Goal: Task Accomplishment & Management: Use online tool/utility

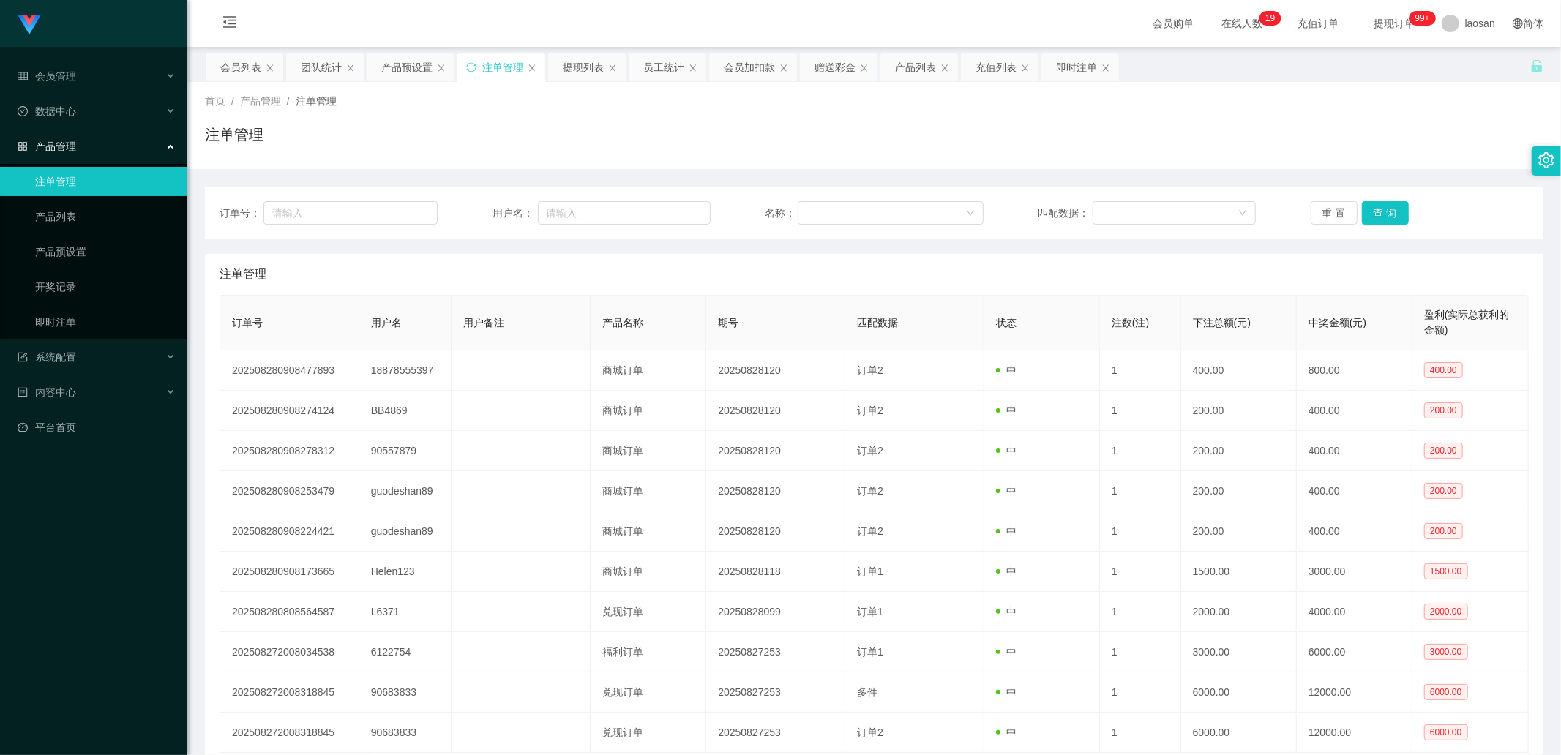
drag, startPoint x: 745, startPoint y: 71, endPoint x: 672, endPoint y: 111, distance: 83.5
click at [745, 71] on div "会员加扣款" at bounding box center [749, 67] width 51 height 28
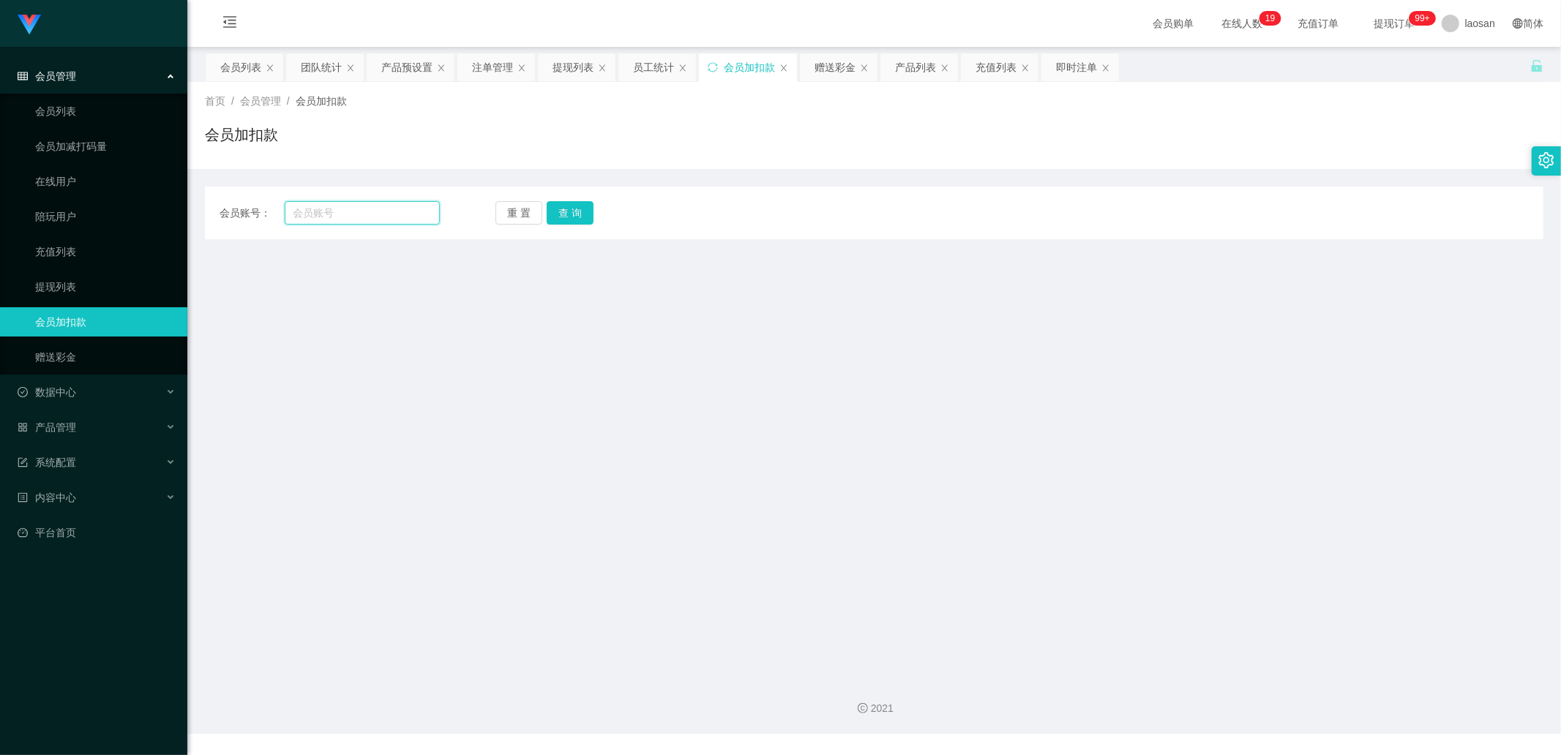
click at [361, 211] on input "text" at bounding box center [363, 212] width 156 height 23
click at [593, 203] on div "重 置 查 询" at bounding box center [605, 212] width 220 height 23
click at [581, 210] on button "查 询" at bounding box center [570, 212] width 47 height 23
click at [378, 220] on input "884869" at bounding box center [363, 212] width 156 height 23
click at [344, 214] on input "884869" at bounding box center [363, 212] width 156 height 23
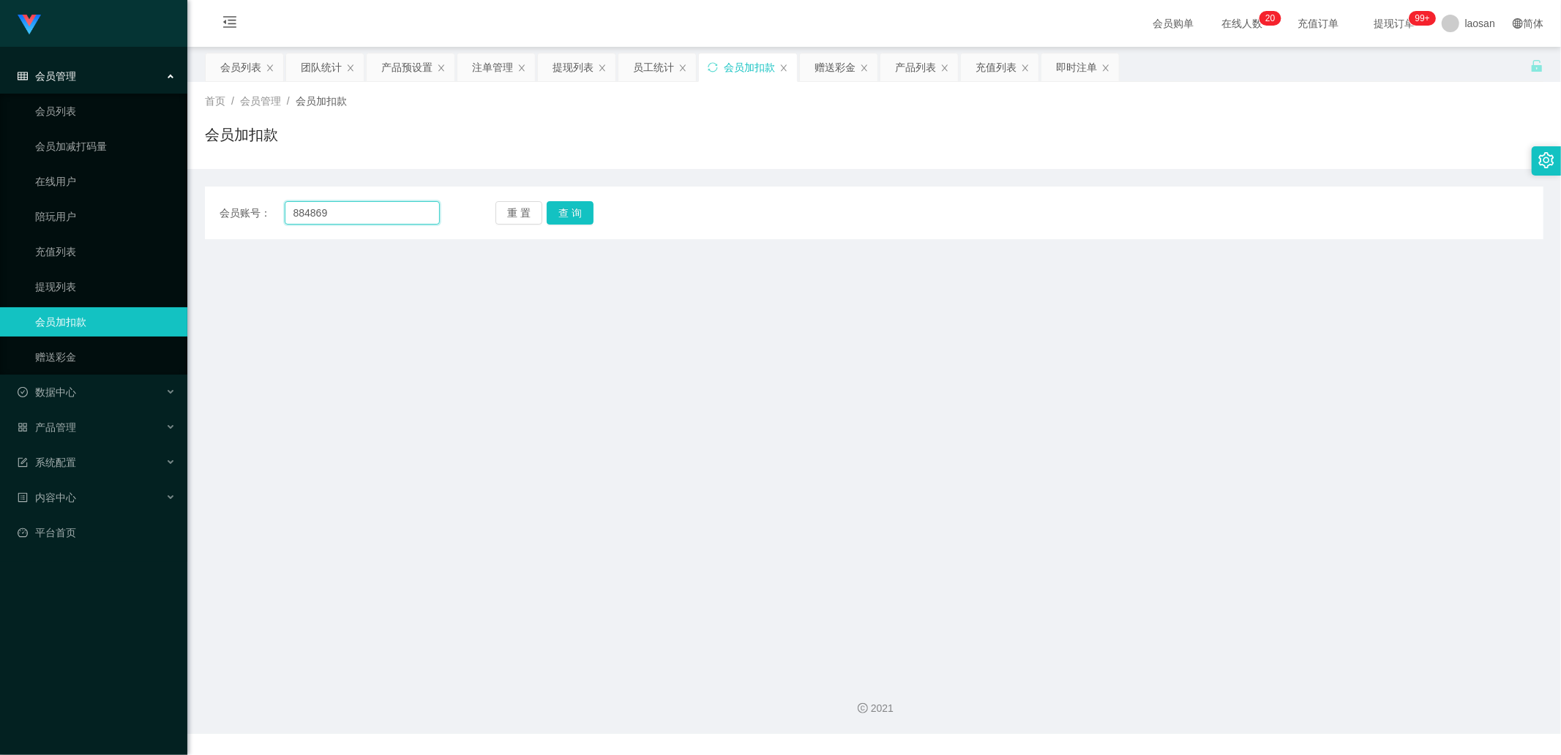
drag, startPoint x: 301, startPoint y: 211, endPoint x: 271, endPoint y: 211, distance: 30.0
click at [271, 211] on div "会员账号： 884869" at bounding box center [329, 212] width 220 height 23
type input "BB4869"
click at [580, 203] on button "查 询" at bounding box center [570, 212] width 47 height 23
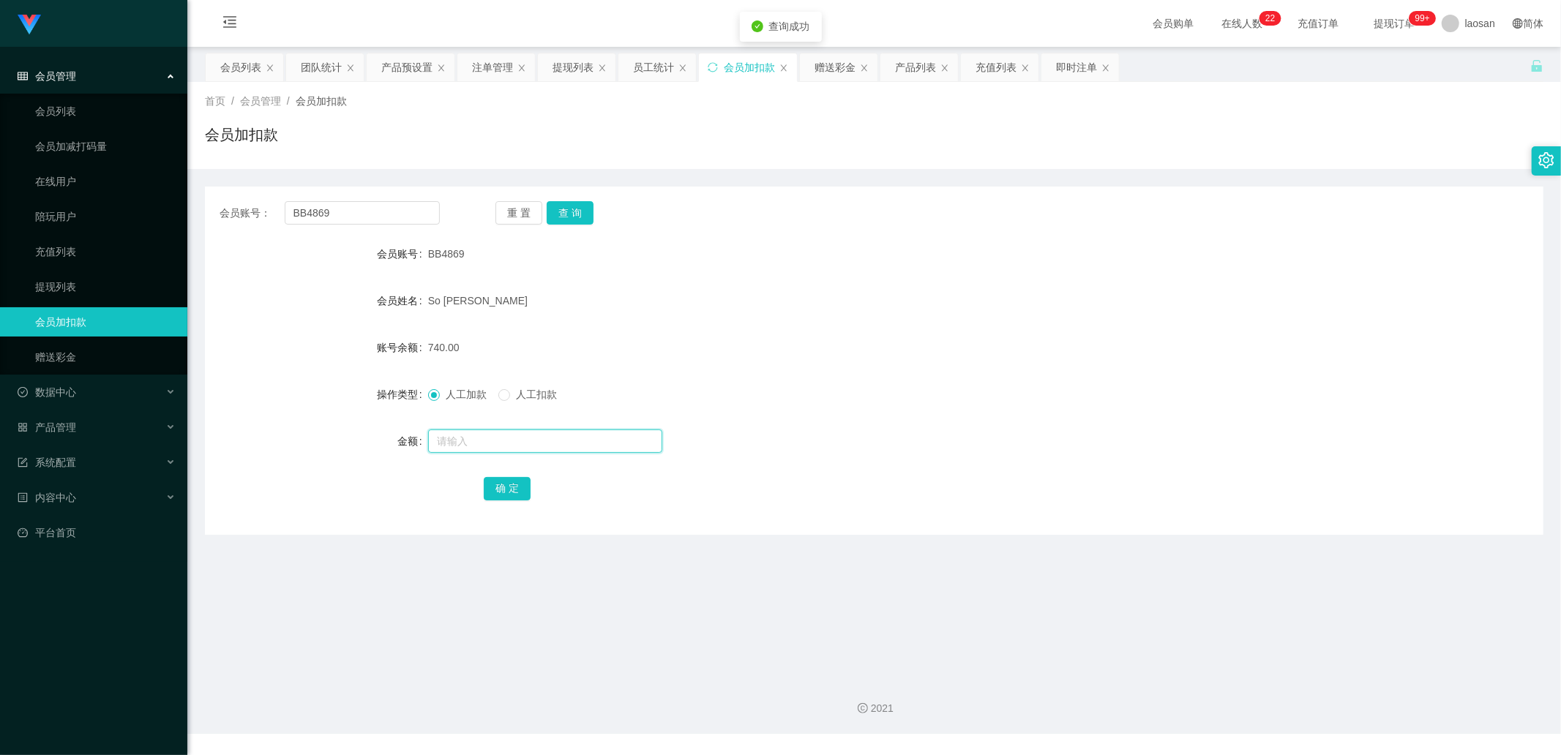
click at [481, 255] on input "text" at bounding box center [545, 440] width 234 height 23
type input "1760"
click at [505, 255] on button "确 定" at bounding box center [507, 488] width 47 height 23
click at [395, 255] on main "关闭左侧 关闭右侧 关闭其它 刷新页面 会员列表 团队统计 产品预设置 注单管理 提现列表 员工统计 会员加扣款 赠送彩金 产品列表 充值列表 即时注单 首页…" at bounding box center [873, 356] width 1373 height 619
click at [408, 63] on div "产品预设置" at bounding box center [406, 67] width 51 height 28
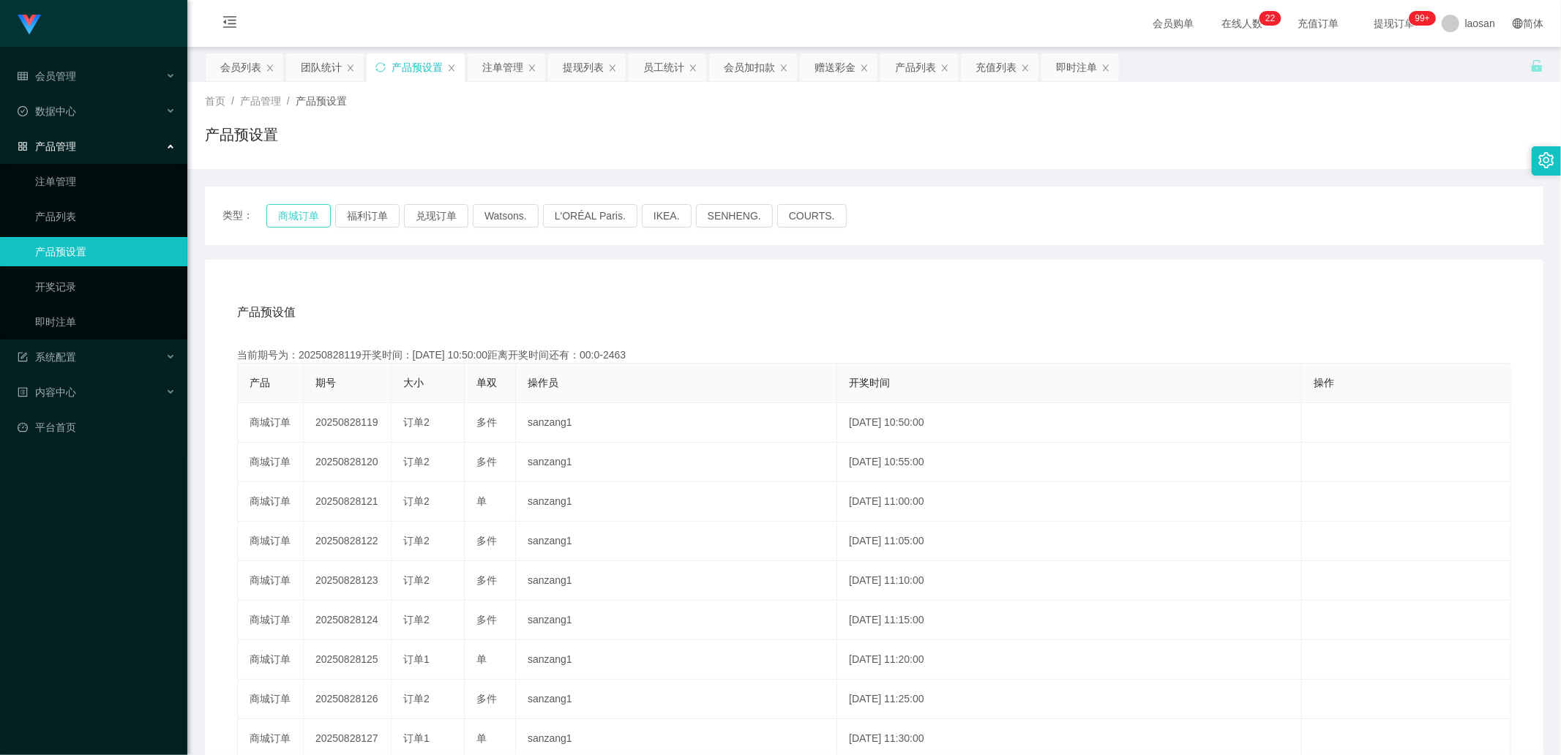
click at [289, 210] on button "商城订单" at bounding box center [298, 215] width 64 height 23
click at [361, 214] on button "福利订单" at bounding box center [367, 215] width 64 height 23
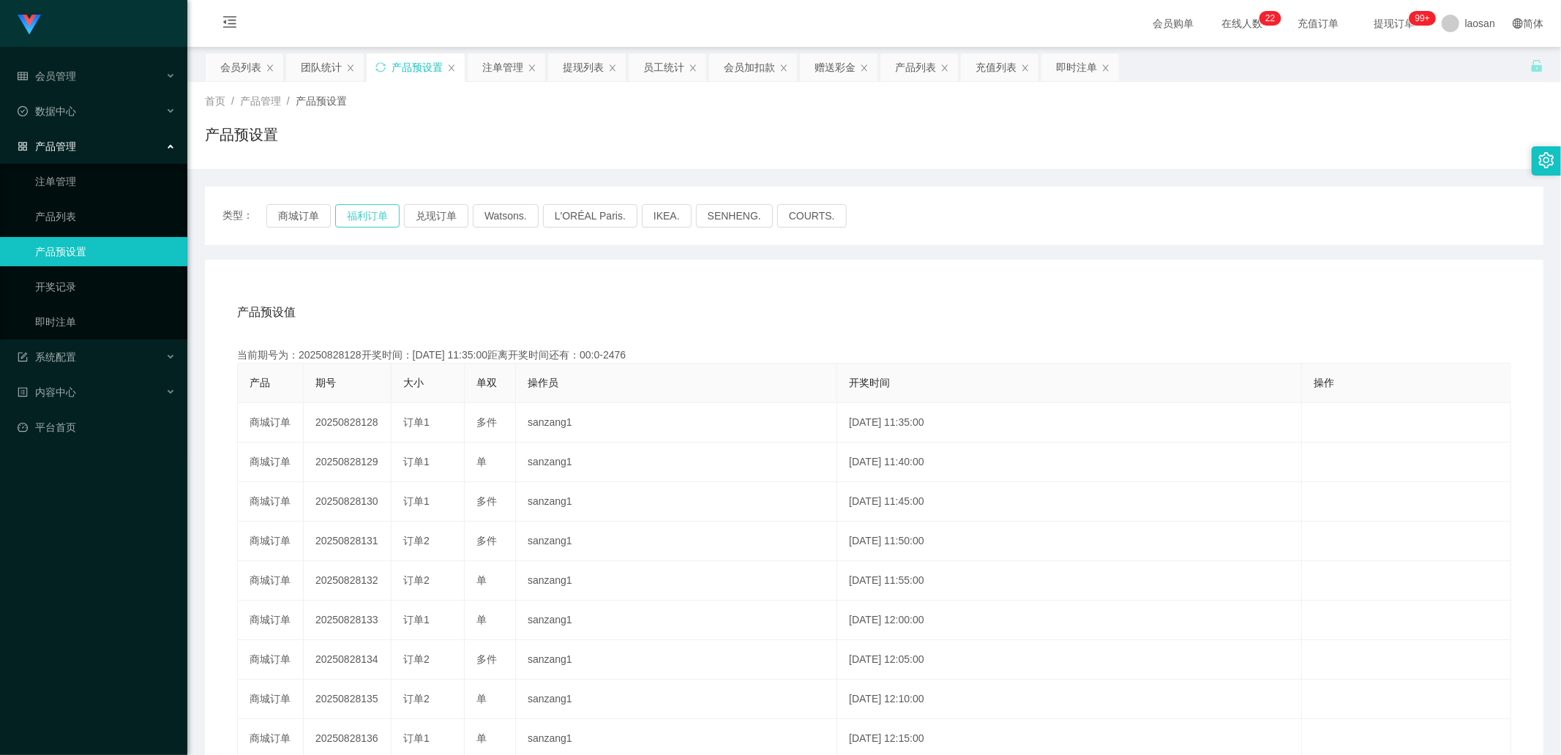
click at [362, 214] on button "福利订单" at bounding box center [367, 215] width 64 height 23
click at [361, 214] on button "福利订单" at bounding box center [367, 215] width 64 height 23
click at [362, 214] on button "福利订单" at bounding box center [367, 215] width 64 height 23
type button "k3tbw"
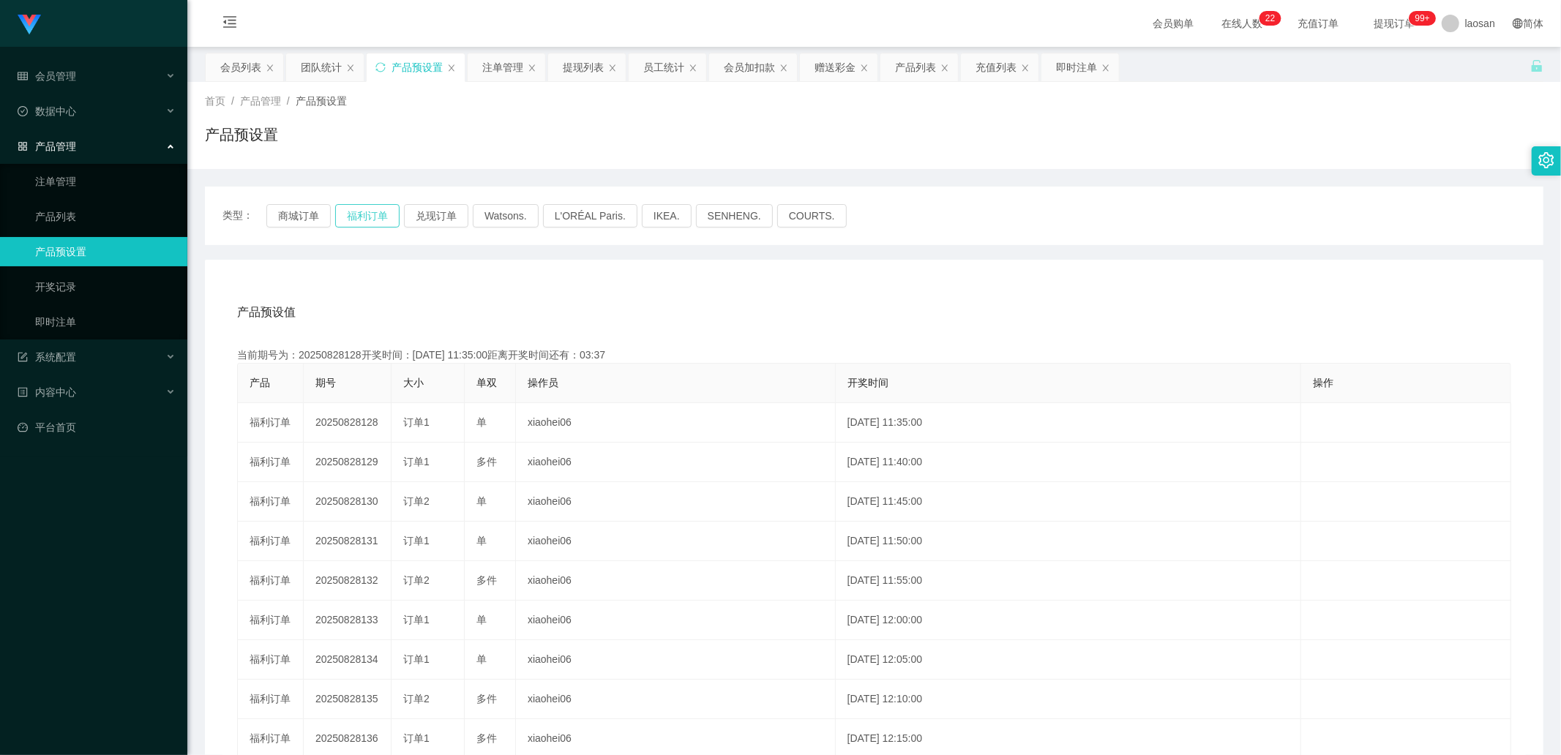
click at [369, 207] on button "福利订单" at bounding box center [367, 215] width 64 height 23
click at [301, 217] on button "商城订单" at bounding box center [298, 215] width 64 height 23
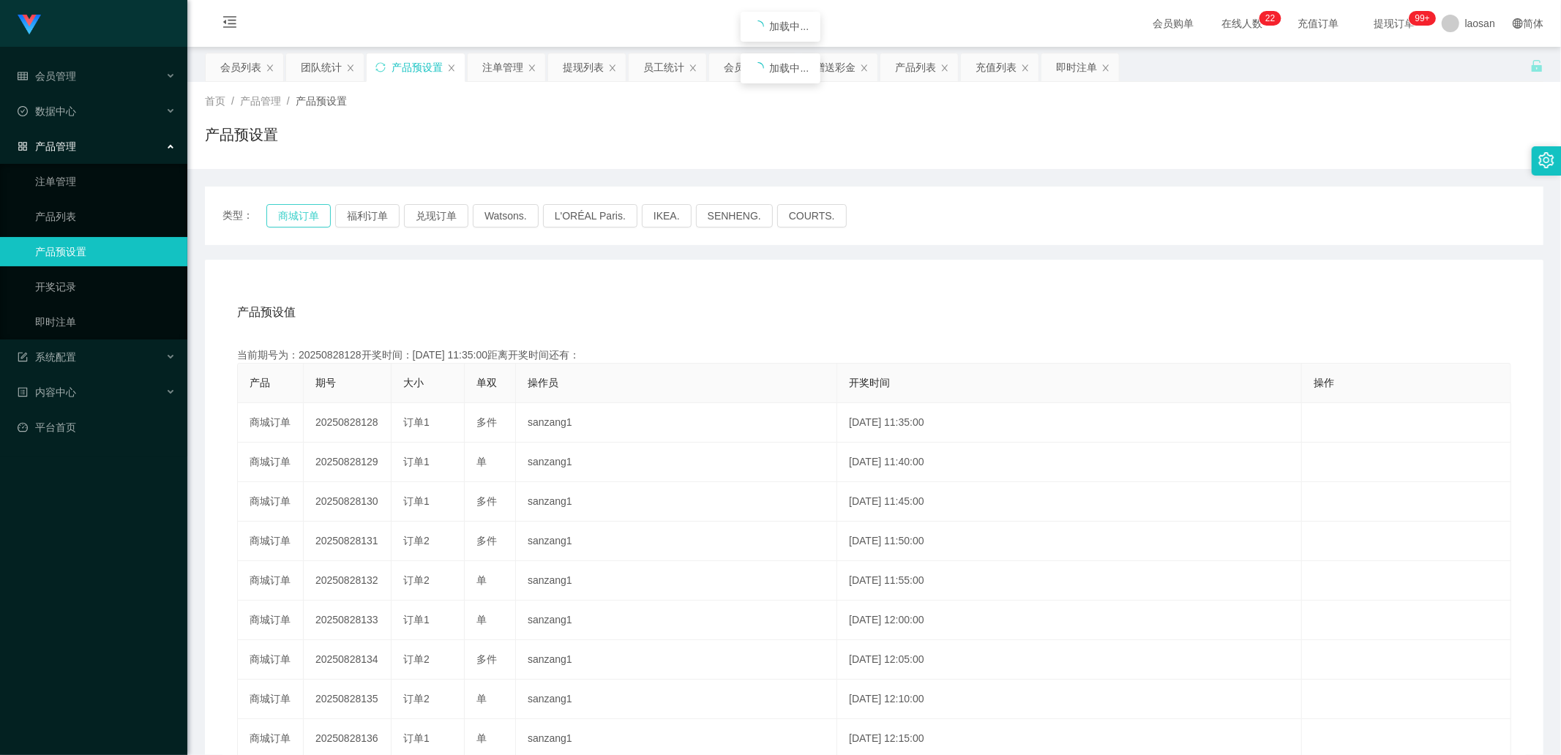
click at [301, 217] on button "商城订单" at bounding box center [298, 215] width 64 height 23
click at [359, 209] on button "福利订单" at bounding box center [367, 215] width 64 height 23
drag, startPoint x: 359, startPoint y: 209, endPoint x: 375, endPoint y: 209, distance: 16.8
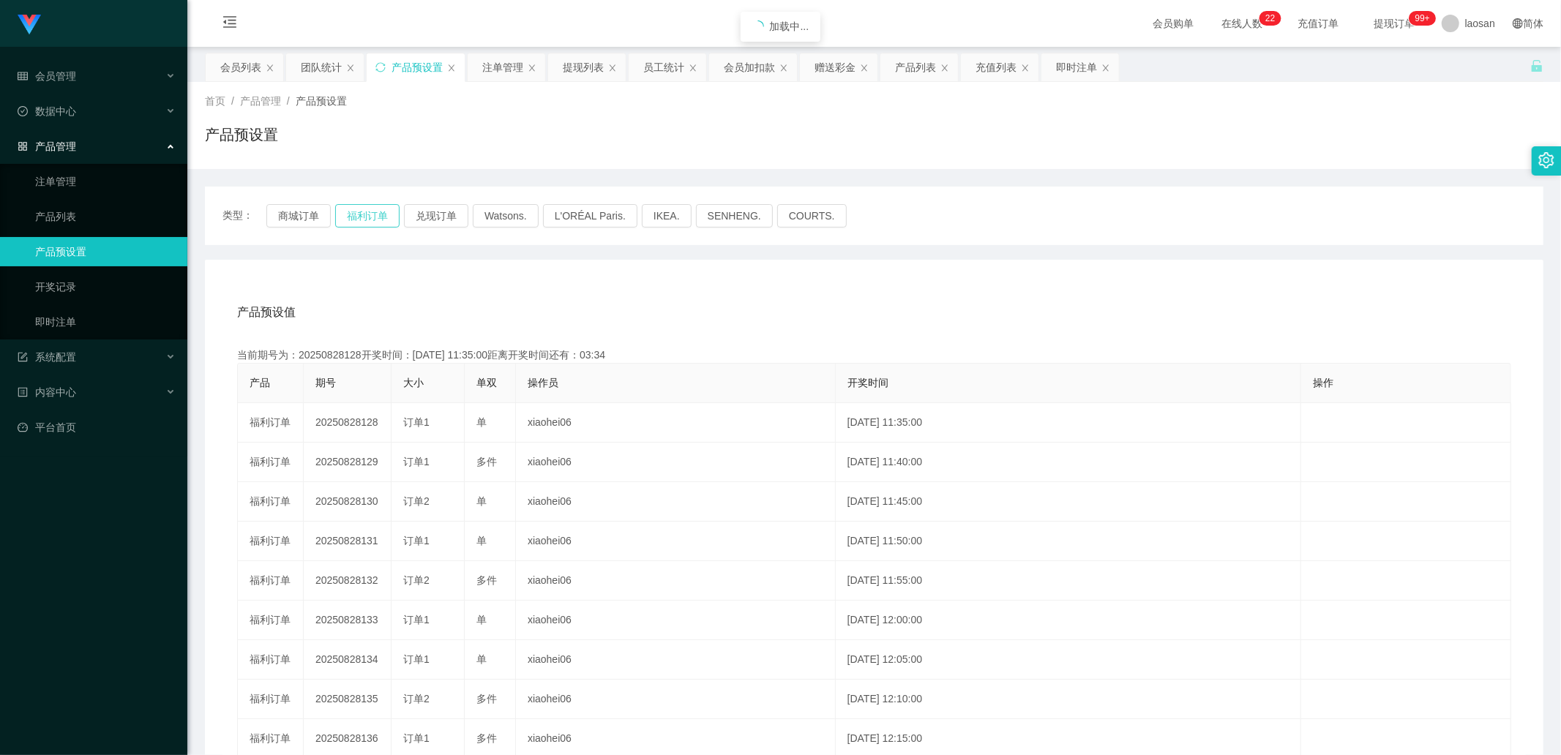
click at [359, 209] on button "福利订单" at bounding box center [367, 215] width 64 height 23
click at [433, 214] on button "兑现订单" at bounding box center [436, 215] width 64 height 23
click at [434, 214] on button "兑现订单" at bounding box center [436, 215] width 64 height 23
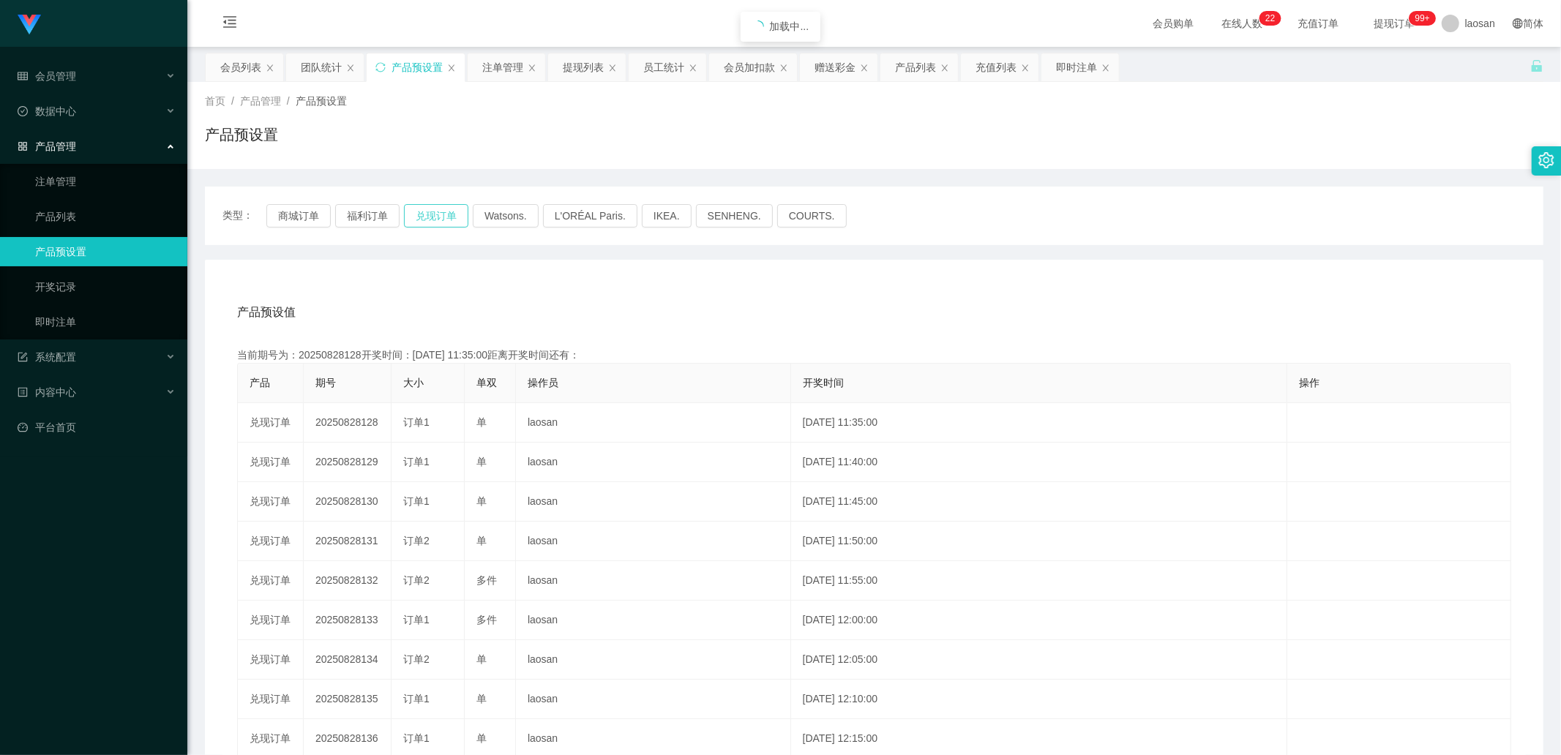
drag, startPoint x: 434, startPoint y: 214, endPoint x: 421, endPoint y: 214, distance: 12.4
click at [434, 214] on button "兑现订单" at bounding box center [436, 215] width 64 height 23
click at [383, 217] on button "福利订单" at bounding box center [367, 215] width 64 height 23
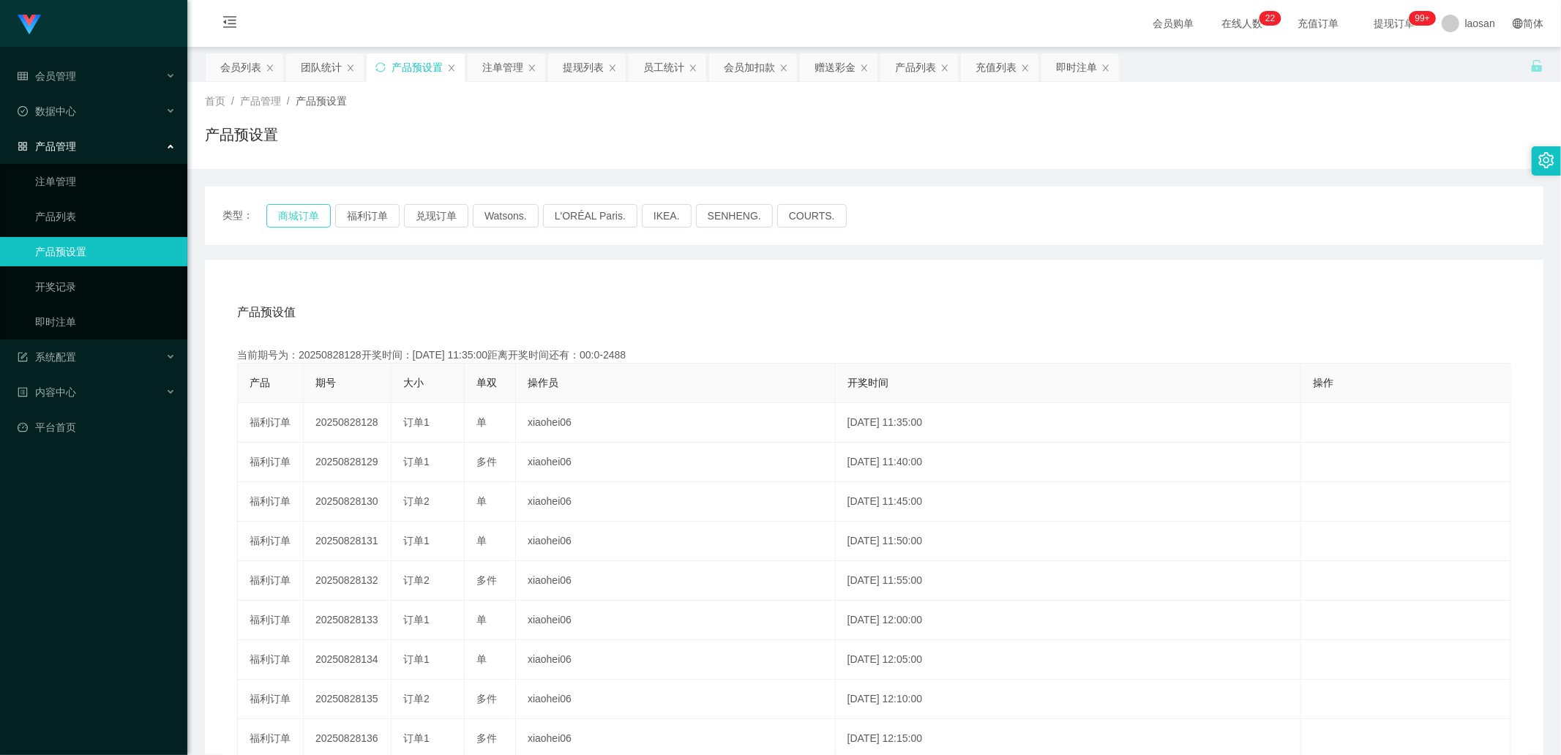
drag, startPoint x: 307, startPoint y: 209, endPoint x: 323, endPoint y: 212, distance: 15.8
click at [307, 209] on button "商城订单" at bounding box center [298, 215] width 64 height 23
click at [354, 212] on button "福利订单" at bounding box center [367, 215] width 64 height 23
click at [364, 211] on button "福利订单" at bounding box center [367, 215] width 64 height 23
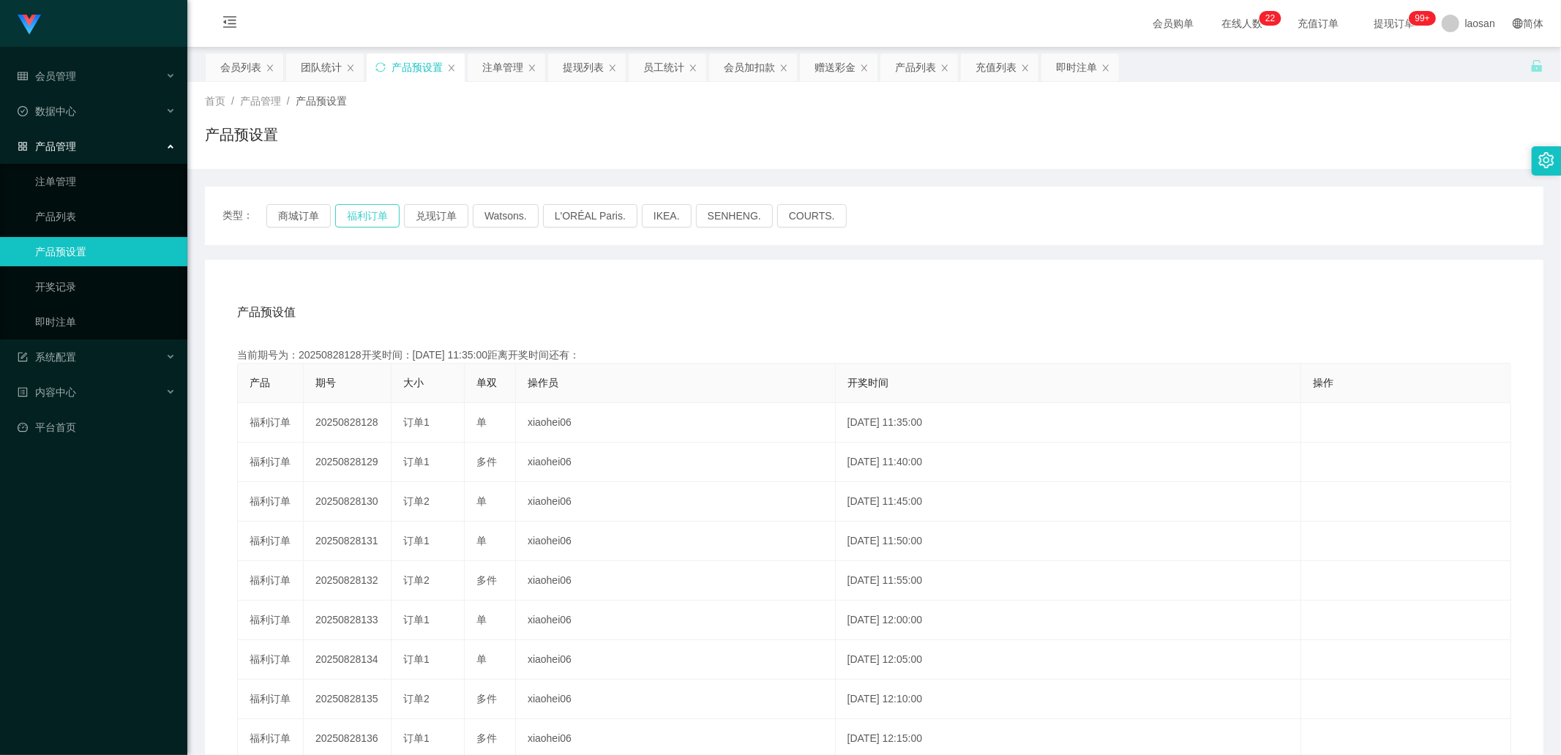
click at [364, 211] on button "福利订单" at bounding box center [367, 215] width 64 height 23
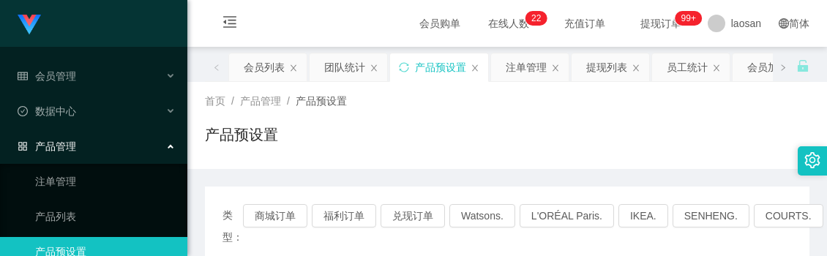
drag, startPoint x: 413, startPoint y: 127, endPoint x: 318, endPoint y: 30, distance: 135.6
click at [414, 126] on div "产品预设置" at bounding box center [507, 141] width 604 height 34
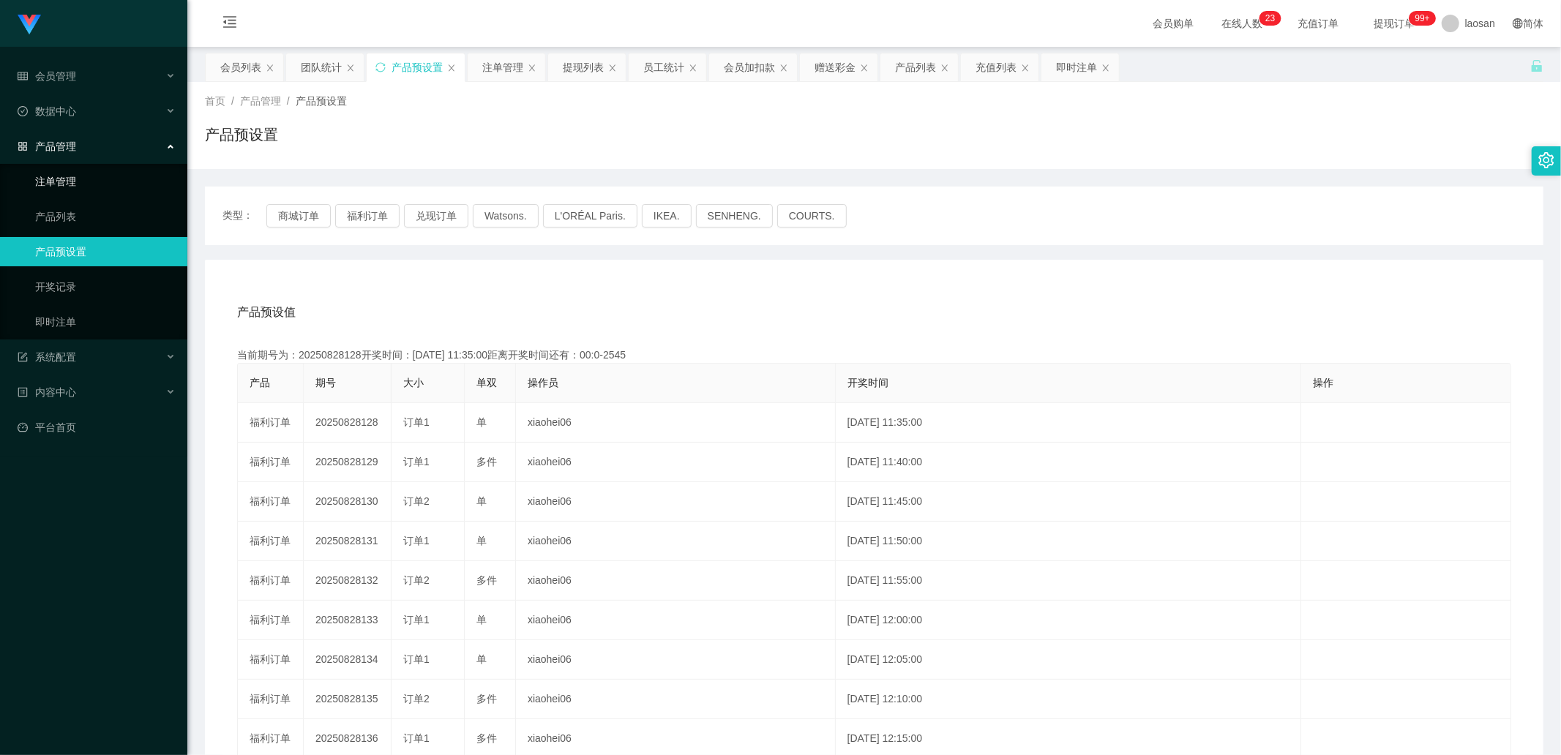
drag, startPoint x: 98, startPoint y: 178, endPoint x: 165, endPoint y: 193, distance: 69.0
click at [98, 178] on link "注单管理" at bounding box center [105, 181] width 140 height 29
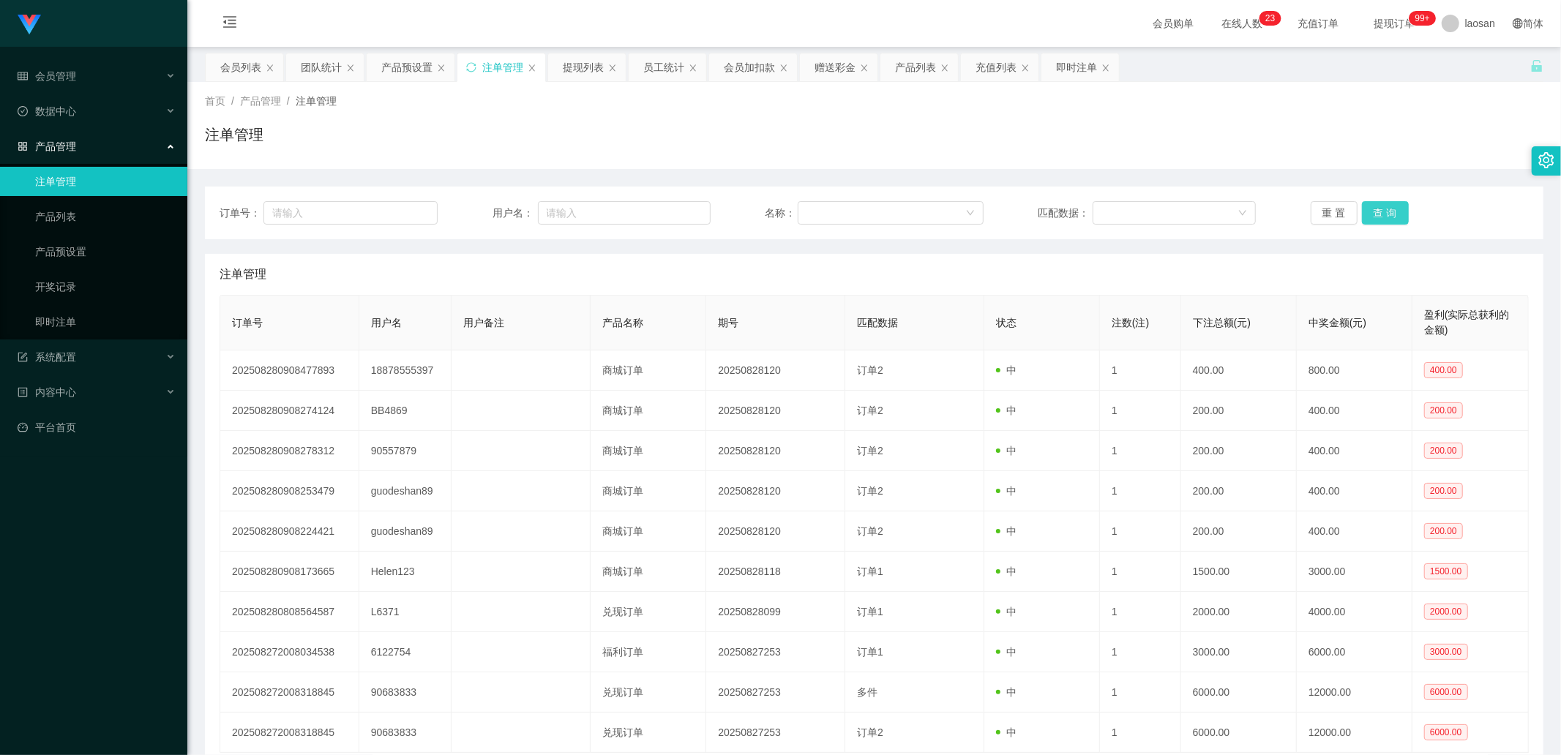
click at [826, 212] on button "查 询" at bounding box center [1385, 212] width 47 height 23
click at [826, 211] on button "查 询" at bounding box center [1385, 212] width 47 height 23
click at [826, 211] on div "重 置 查 询" at bounding box center [1419, 212] width 218 height 23
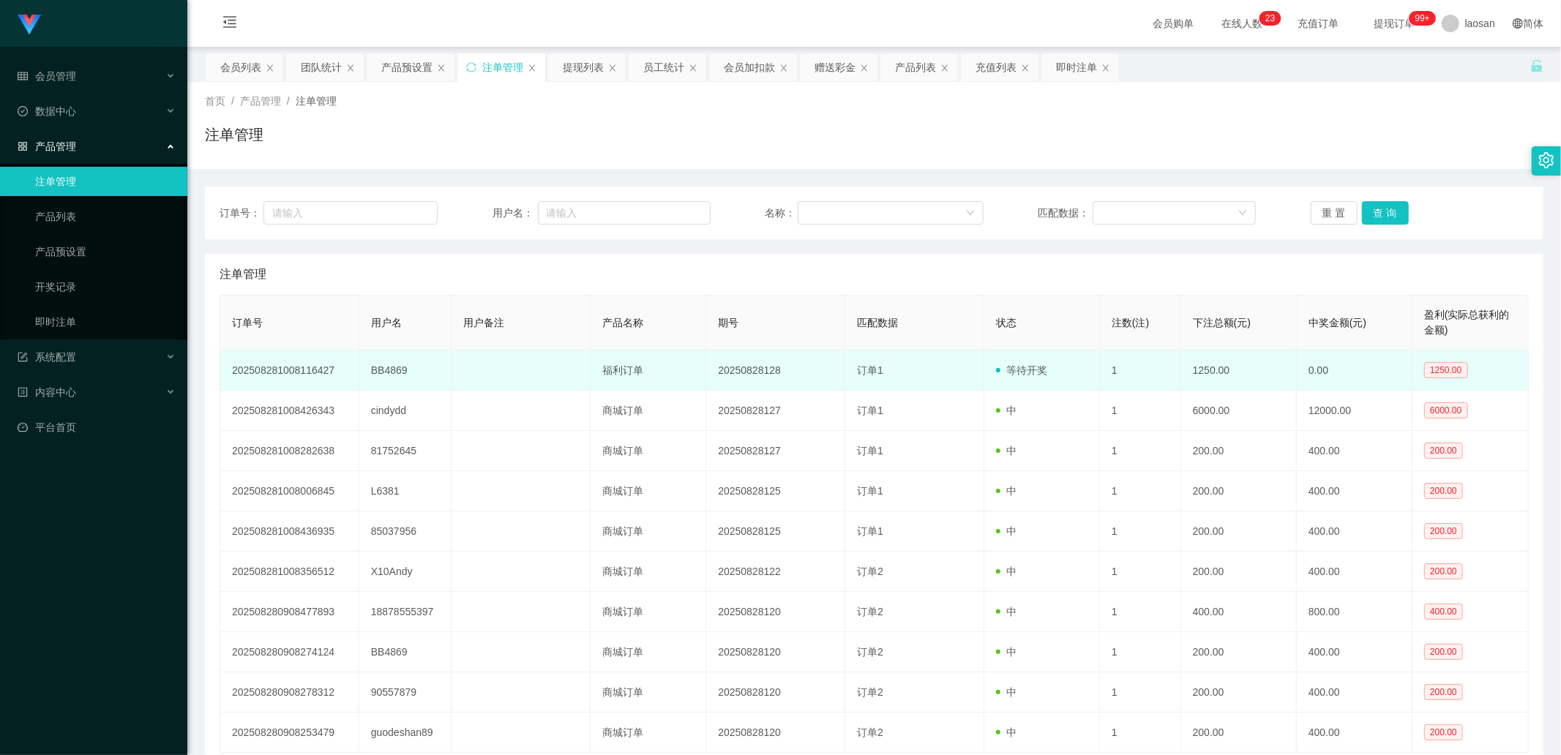
click at [416, 255] on td "BB4869" at bounding box center [405, 370] width 93 height 40
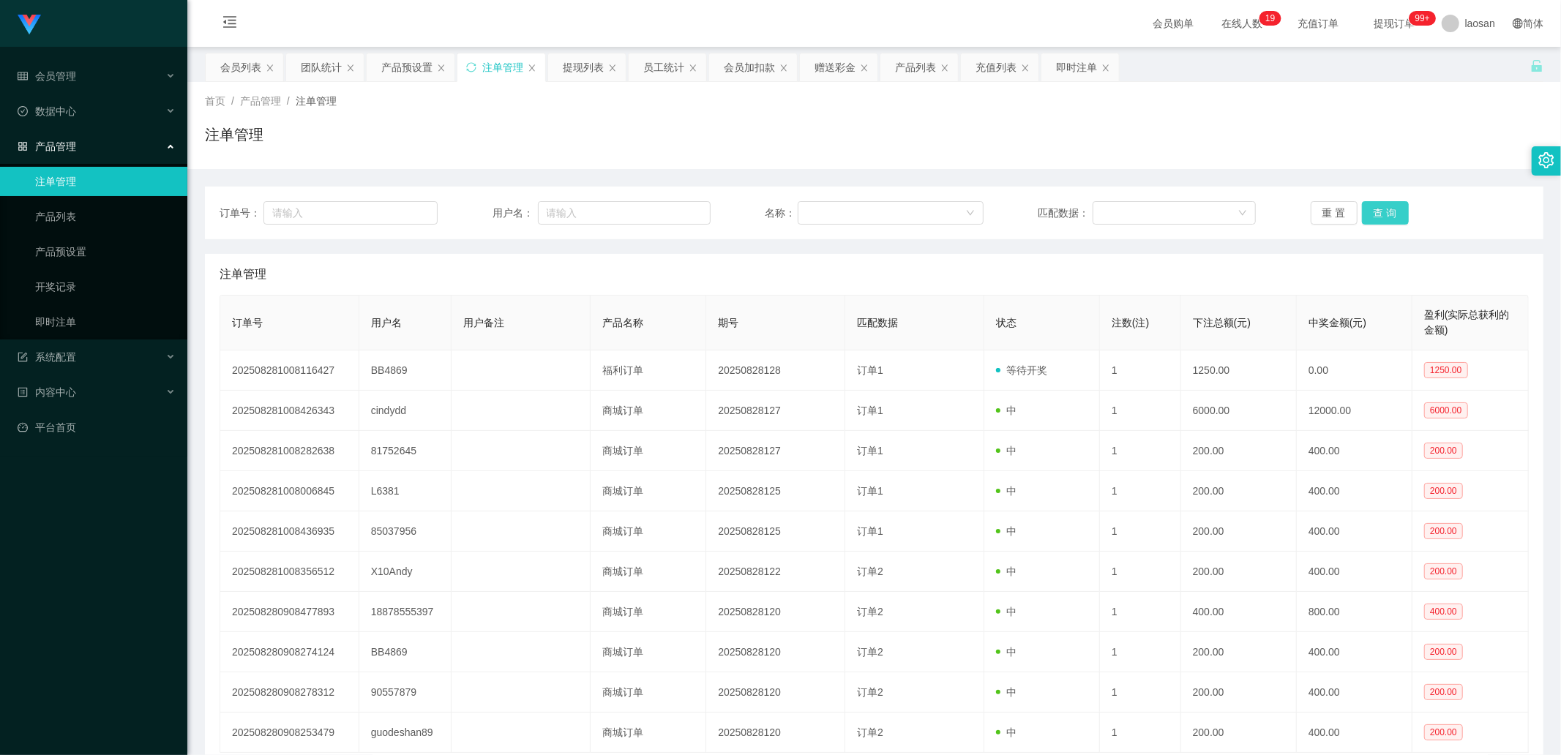
click at [826, 209] on button "查 询" at bounding box center [1385, 212] width 47 height 23
click at [826, 209] on div "重 置 查 询" at bounding box center [1419, 212] width 218 height 23
click at [826, 209] on button "查 询" at bounding box center [1385, 212] width 47 height 23
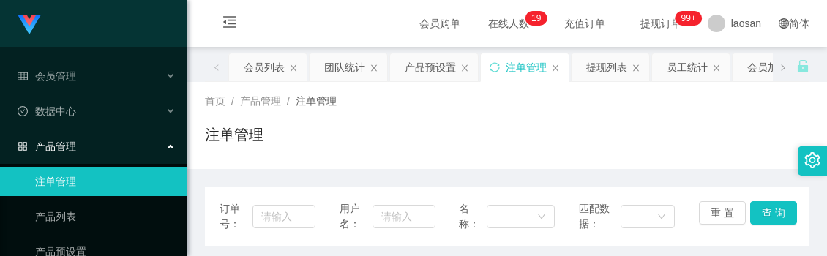
drag, startPoint x: 392, startPoint y: 118, endPoint x: 296, endPoint y: 27, distance: 132.5
click at [392, 115] on div "首页 / 产品管理 / 注单管理 / 注单管理" at bounding box center [507, 126] width 604 height 64
click at [761, 97] on div "首页 / 产品管理 / 注单管理 /" at bounding box center [507, 101] width 604 height 15
drag, startPoint x: 726, startPoint y: 93, endPoint x: 722, endPoint y: 19, distance: 74.0
click at [726, 94] on div "首页 / 产品管理 / 注单管理 /" at bounding box center [507, 101] width 604 height 15
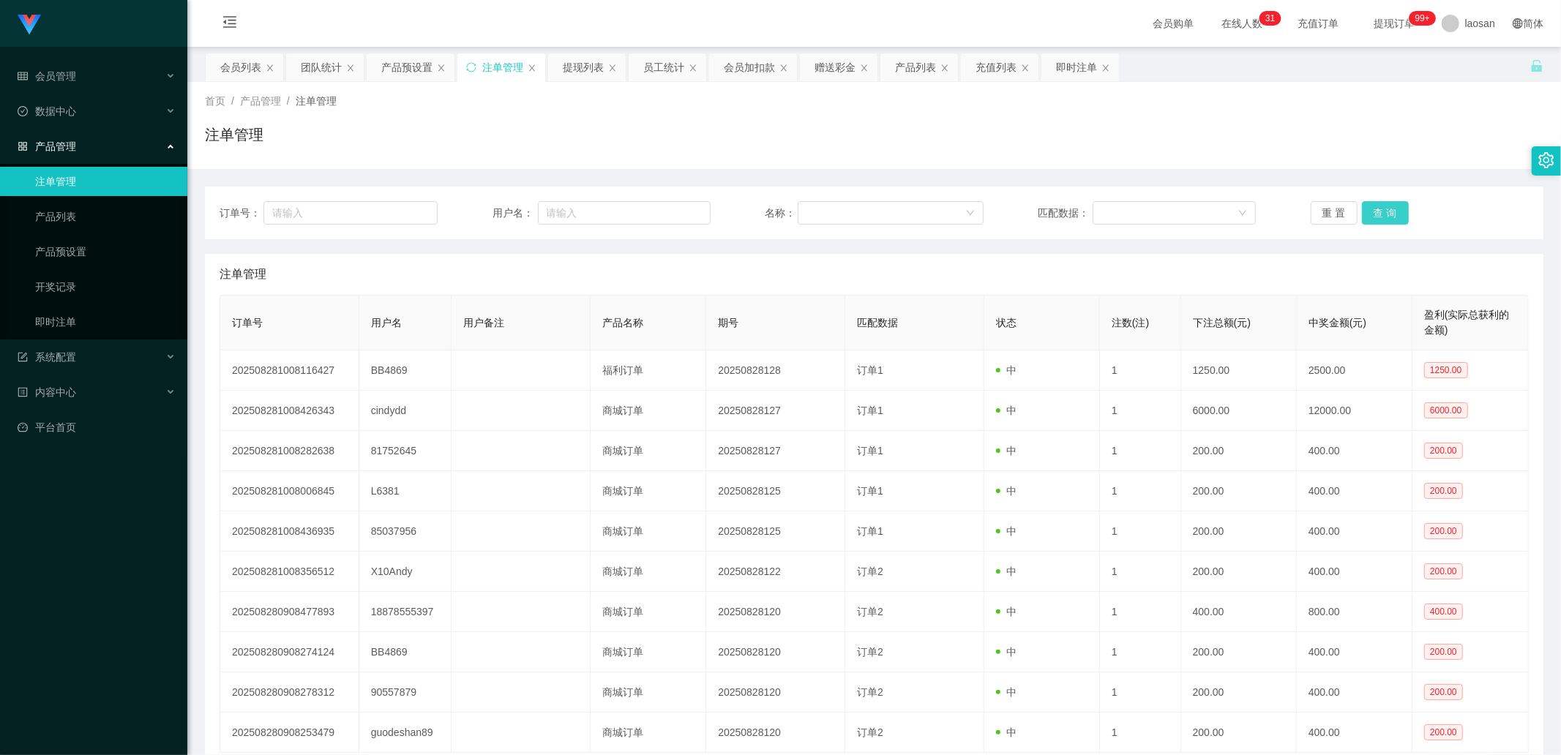
click at [826, 205] on button "查 询" at bounding box center [1385, 212] width 47 height 23
click at [826, 205] on div "重 置 查 询" at bounding box center [1419, 212] width 218 height 23
click at [826, 205] on button "查 询" at bounding box center [1385, 212] width 47 height 23
click at [826, 212] on button "查 询" at bounding box center [1385, 212] width 47 height 23
click at [826, 212] on div "重 置 查 询" at bounding box center [1419, 212] width 218 height 23
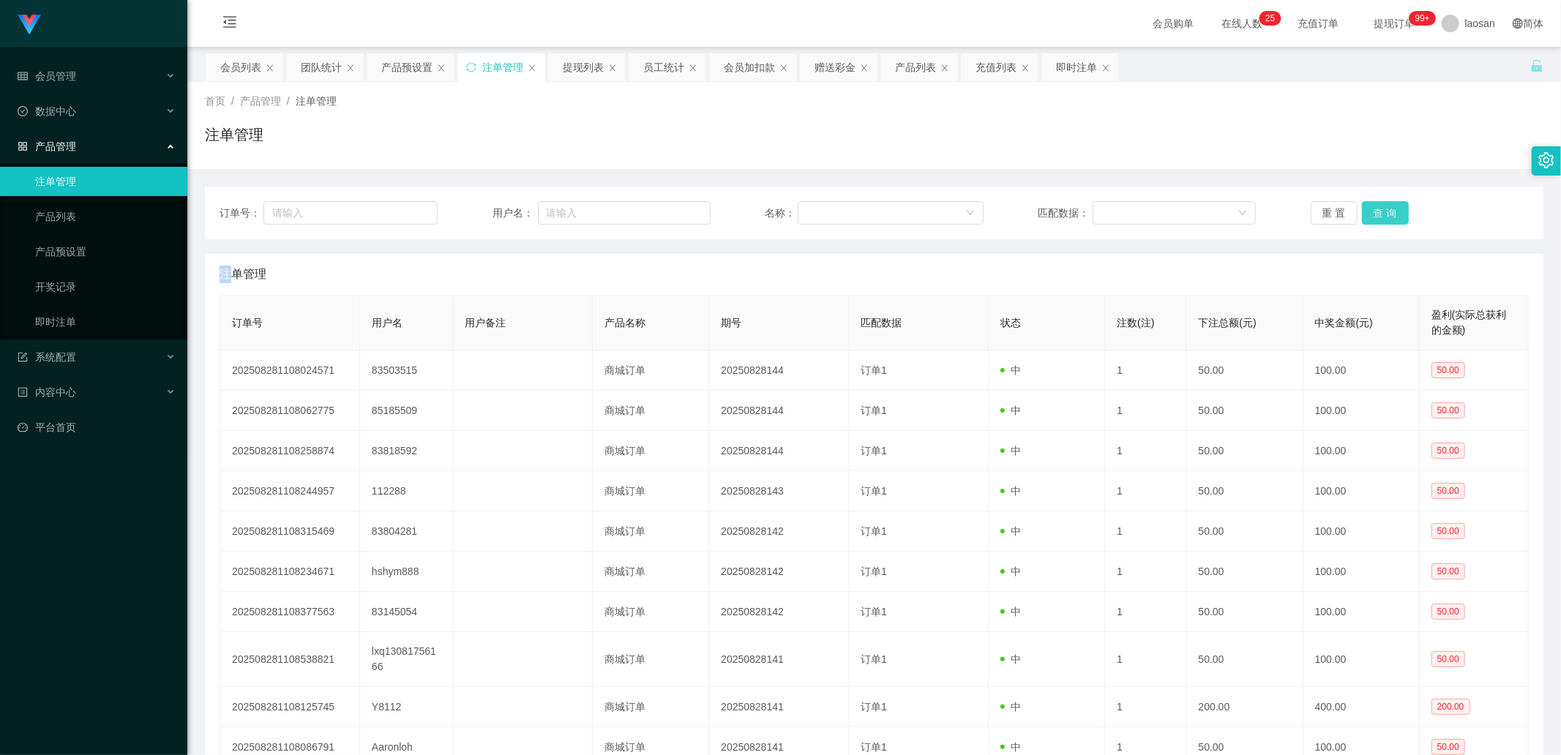
click at [826, 212] on button "查 询" at bounding box center [1385, 212] width 47 height 23
click at [826, 212] on div "重 置 查 询" at bounding box center [1419, 212] width 218 height 23
